Goal: Task Accomplishment & Management: Manage account settings

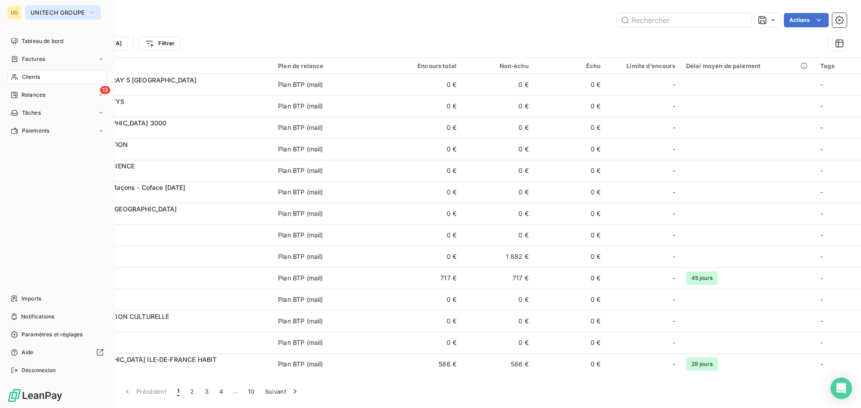
click at [35, 12] on span "UNITECH GROUPE" at bounding box center [57, 12] width 54 height 7
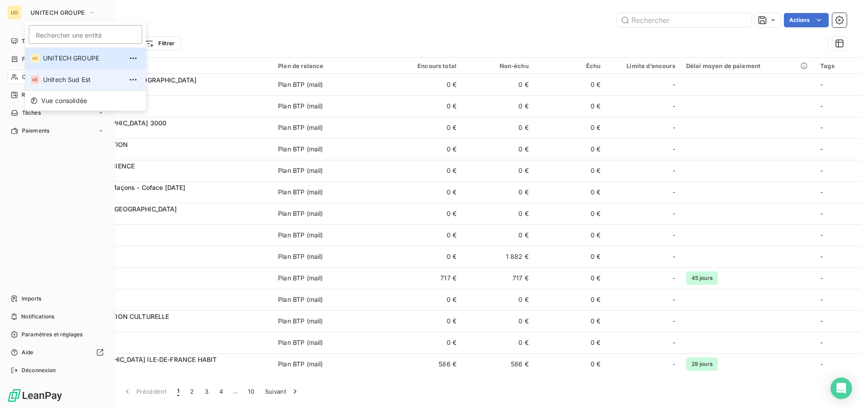
click at [61, 77] on span "Unitech Sud Est" at bounding box center [82, 79] width 79 height 9
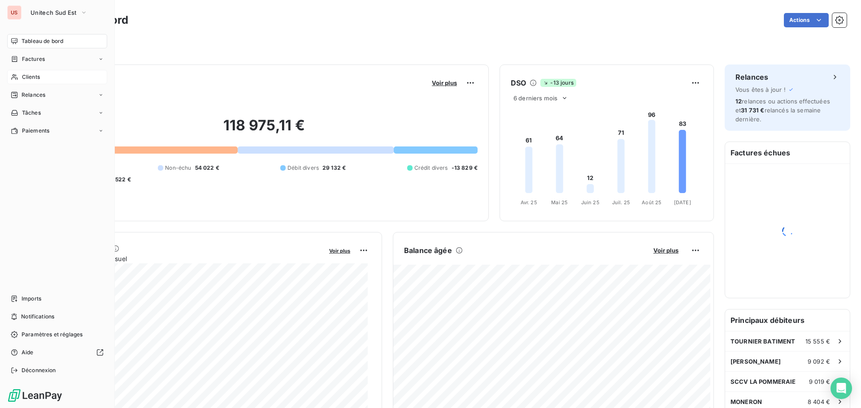
click at [56, 78] on div "Clients" at bounding box center [57, 77] width 100 height 14
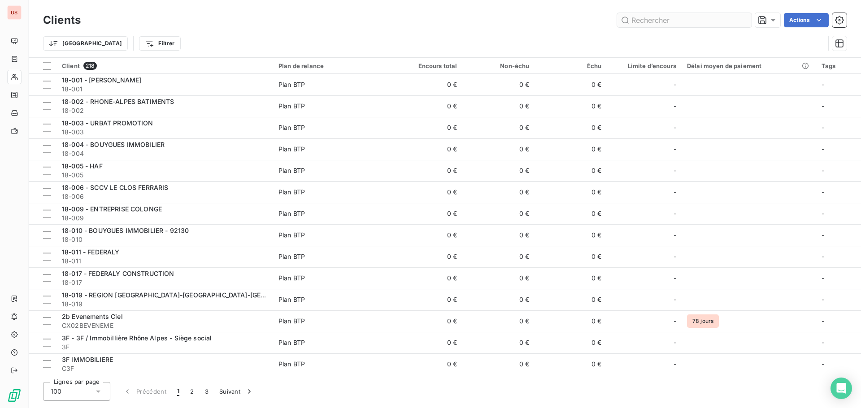
click at [649, 22] on input "text" at bounding box center [684, 20] width 134 height 14
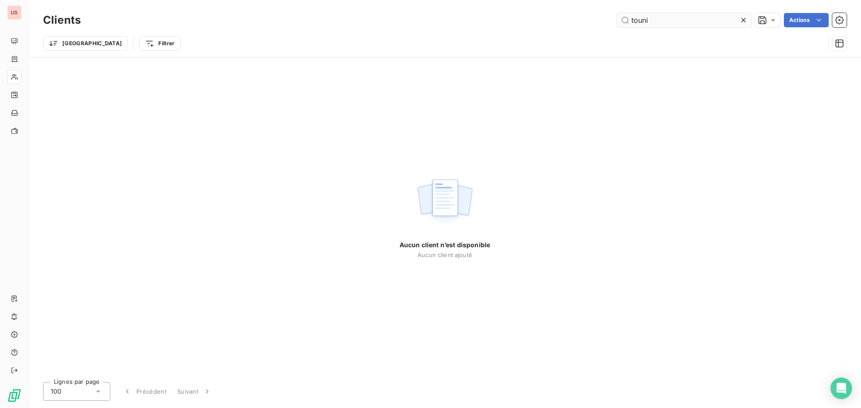
click at [641, 22] on input "touni" at bounding box center [684, 20] width 134 height 14
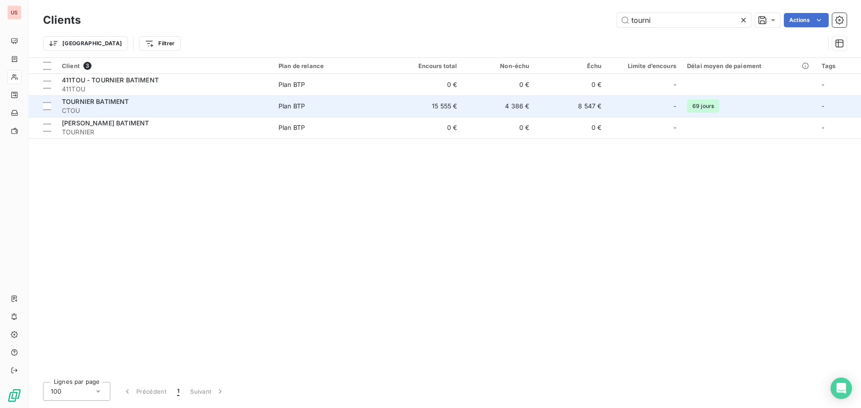
type input "tourni"
click at [504, 101] on td "4 386 €" at bounding box center [498, 106] width 72 height 22
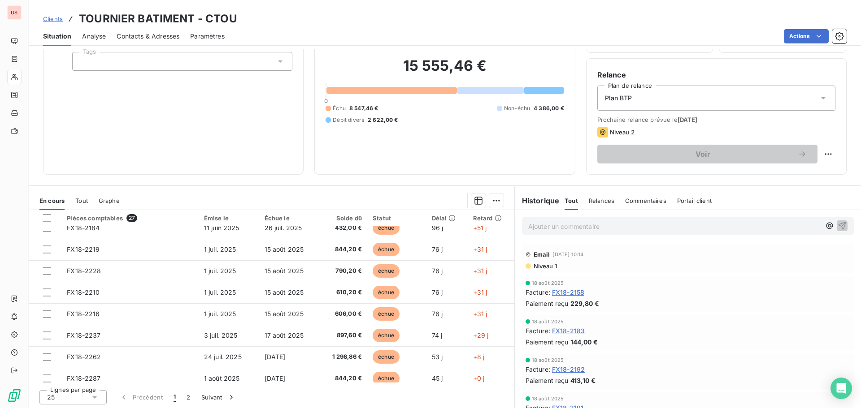
scroll to position [61, 0]
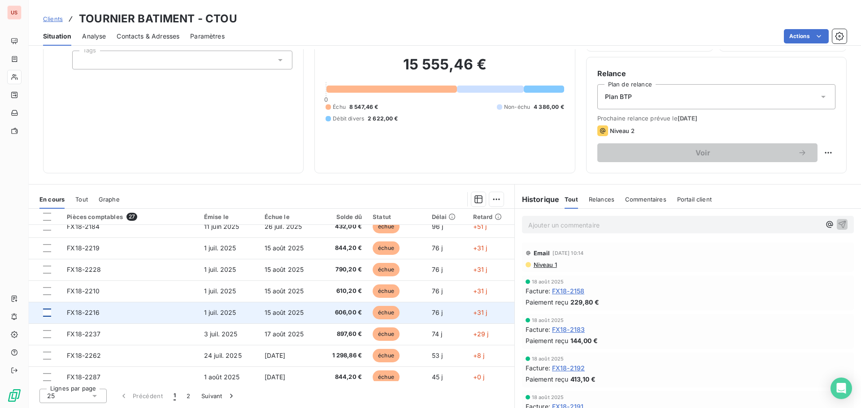
click at [48, 313] on div at bounding box center [47, 313] width 8 height 8
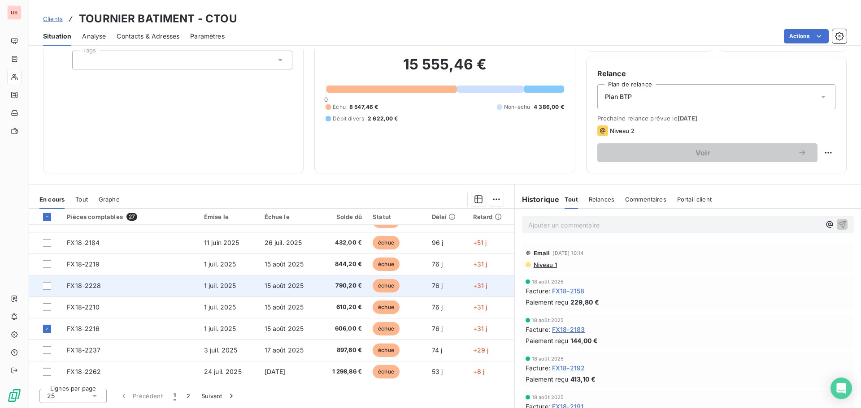
scroll to position [179, 0]
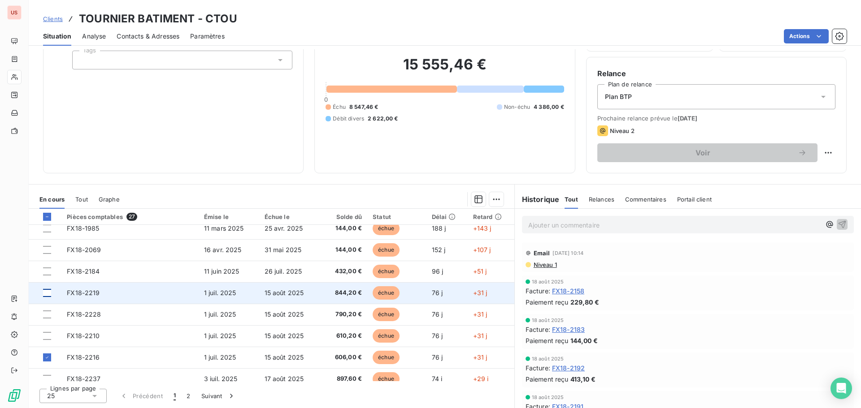
click at [50, 292] on div at bounding box center [47, 293] width 8 height 8
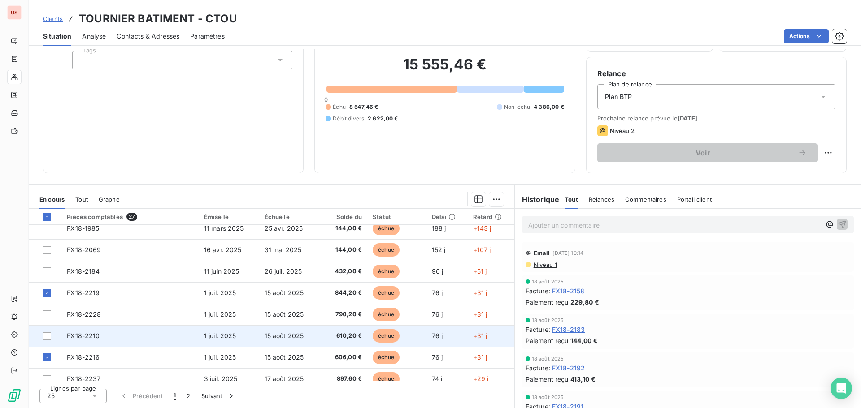
scroll to position [224, 0]
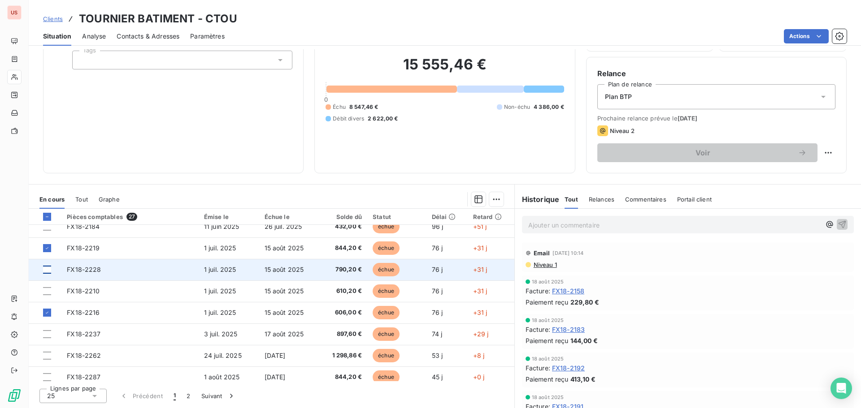
click at [48, 269] on div at bounding box center [47, 270] width 8 height 8
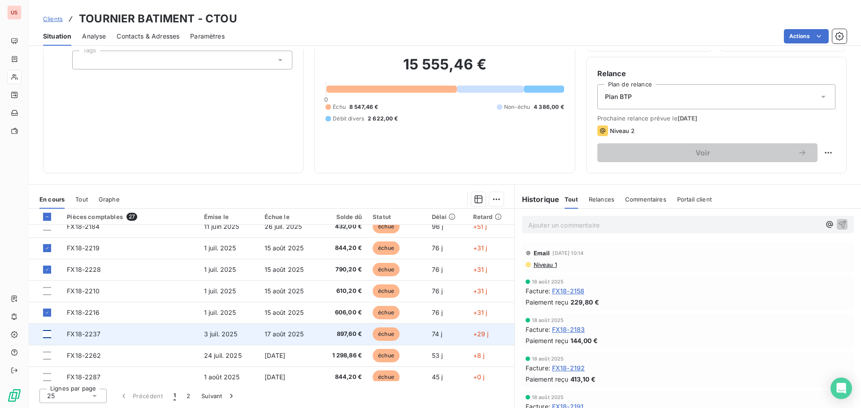
click at [50, 330] on div at bounding box center [47, 334] width 8 height 8
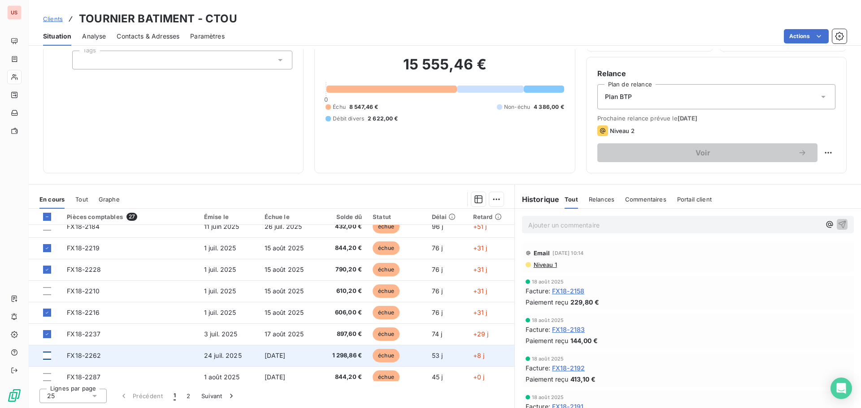
click at [48, 354] on div at bounding box center [47, 356] width 8 height 8
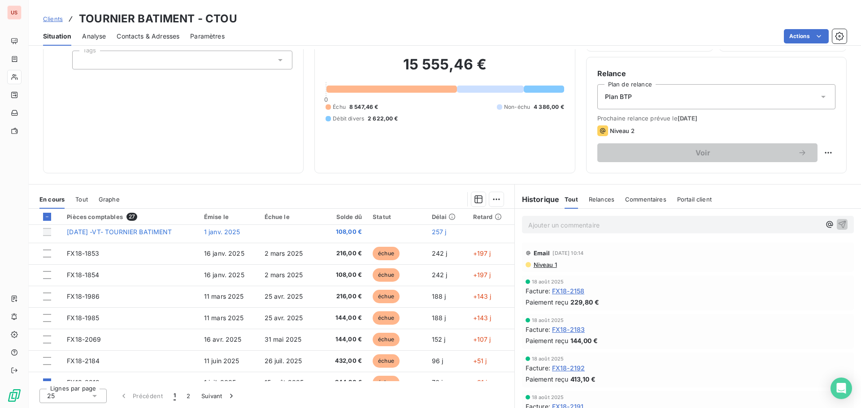
scroll to position [68, 0]
click at [542, 265] on span "Niveau 1" at bounding box center [545, 264] width 24 height 7
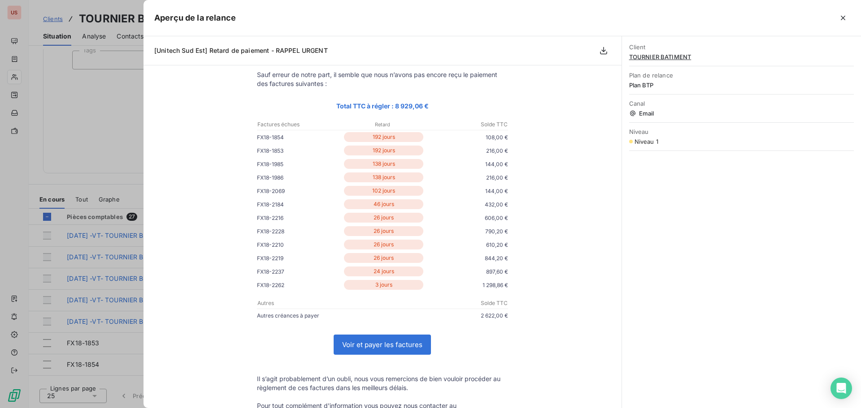
scroll to position [134, 0]
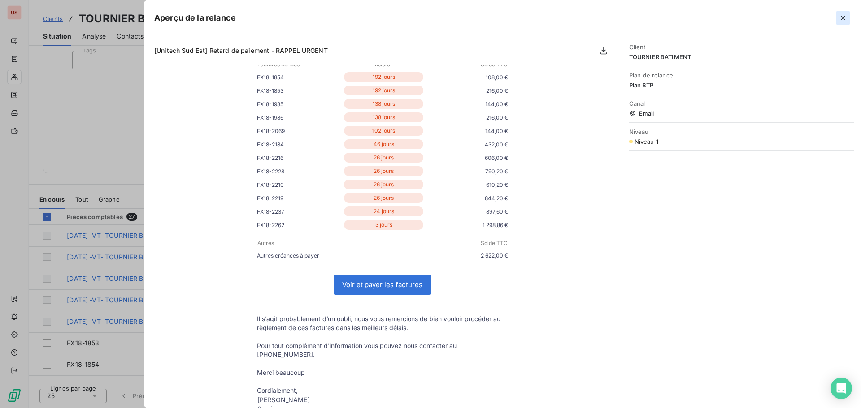
click at [838, 18] on icon "button" at bounding box center [842, 17] width 9 height 9
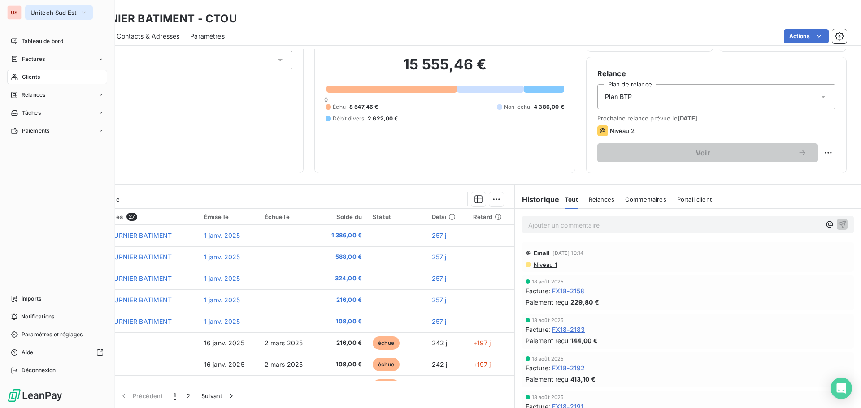
click at [31, 13] on span "Unitech Sud Est" at bounding box center [53, 12] width 46 height 7
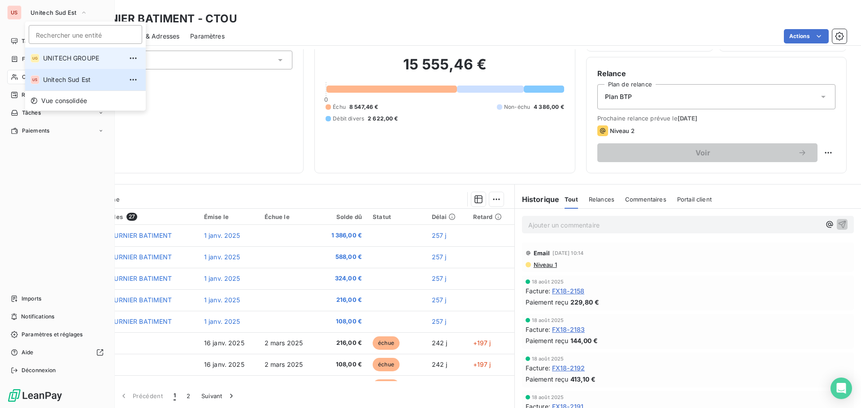
click at [42, 59] on li "UG UNITECH GROUPE" at bounding box center [85, 59] width 121 height 22
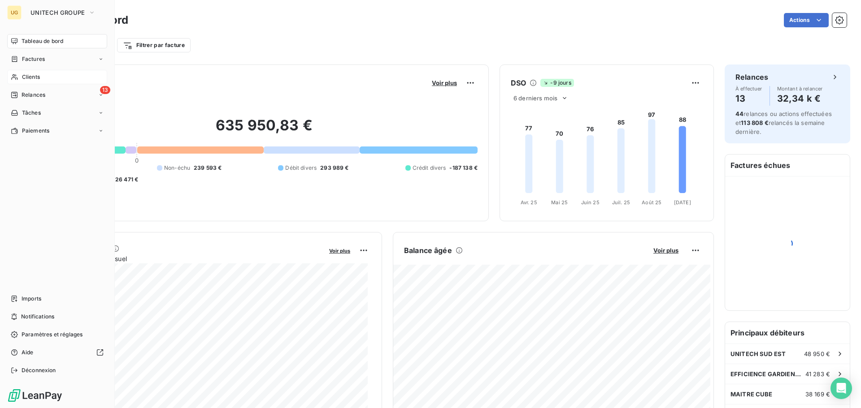
click at [42, 75] on div "Clients" at bounding box center [57, 77] width 100 height 14
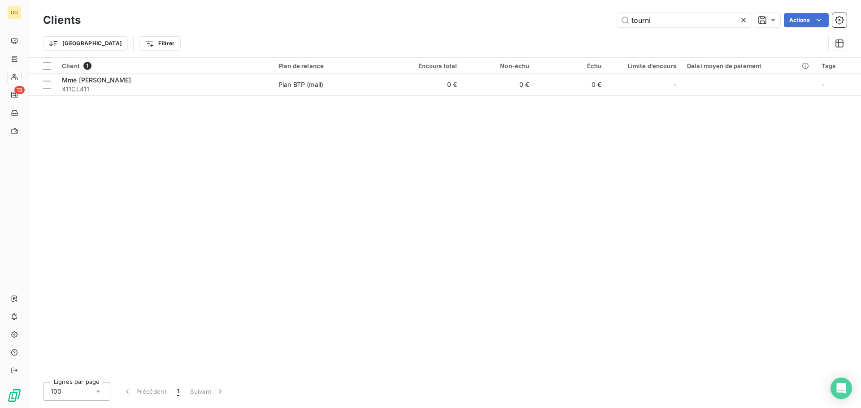
drag, startPoint x: 680, startPoint y: 22, endPoint x: 517, endPoint y: 20, distance: 163.2
click at [517, 20] on div "tourni Actions" at bounding box center [468, 20] width 755 height 14
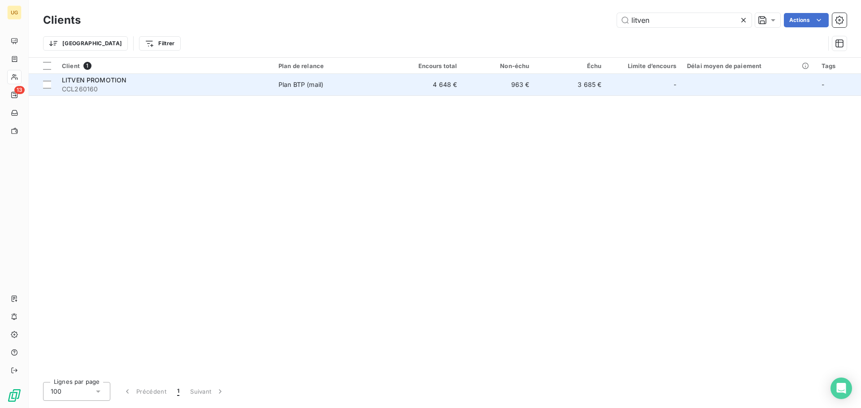
type input "litven"
click at [458, 87] on td "4 648 €" at bounding box center [426, 85] width 72 height 22
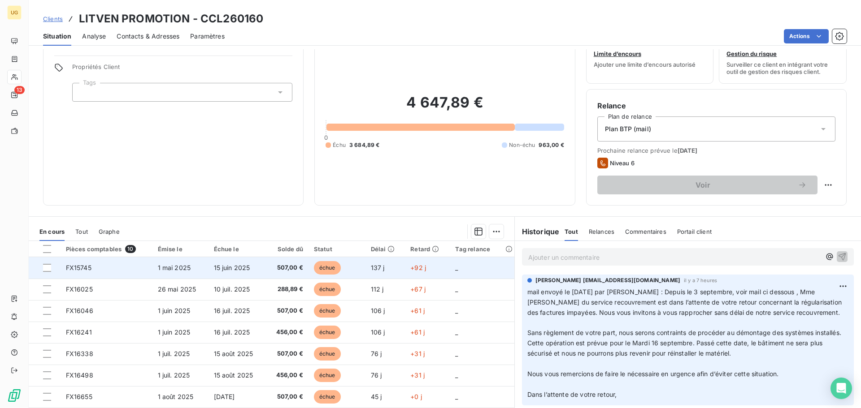
scroll to position [61, 0]
